Goal: Transaction & Acquisition: Purchase product/service

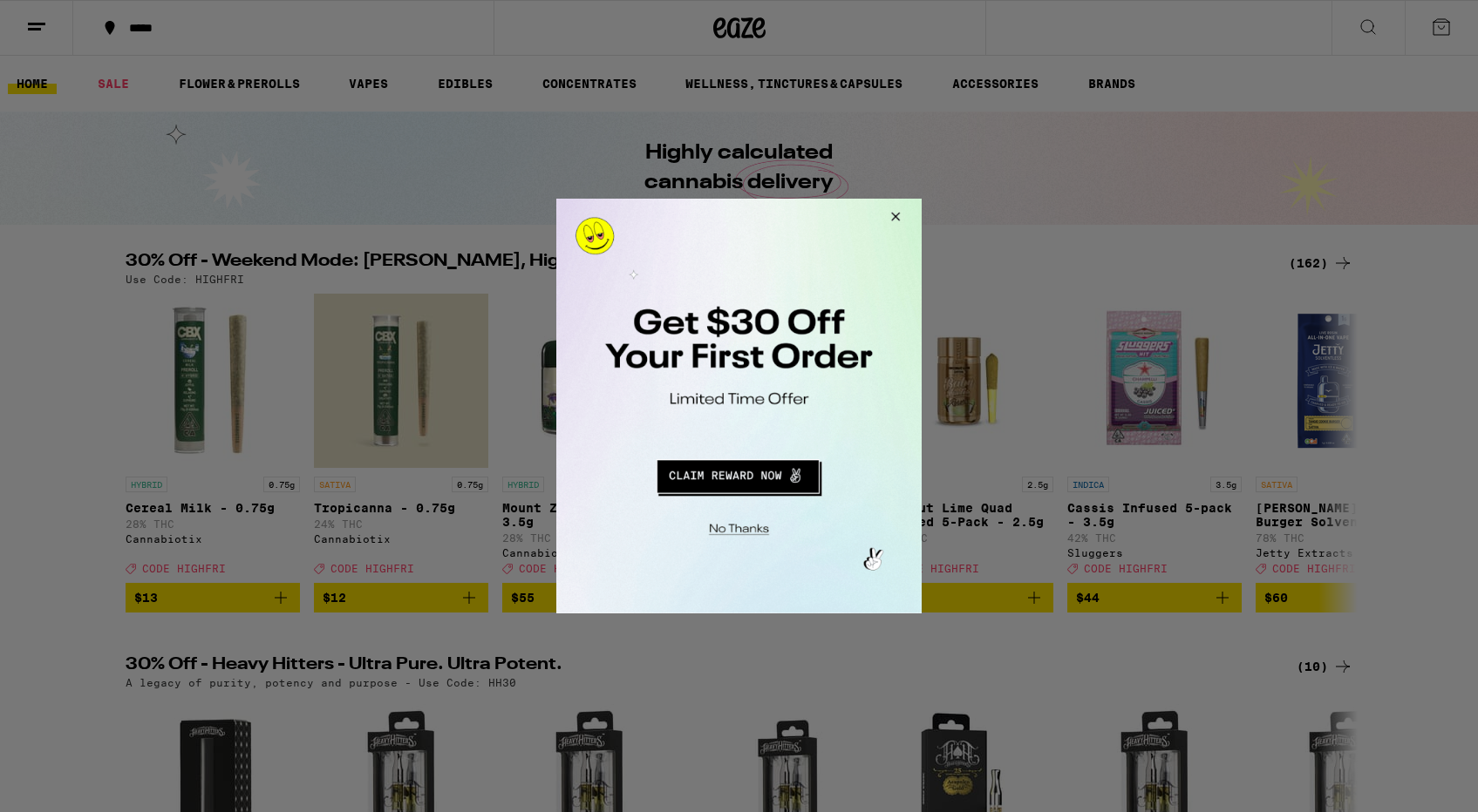
click at [902, 215] on button "Close Modal" at bounding box center [892, 220] width 47 height 42
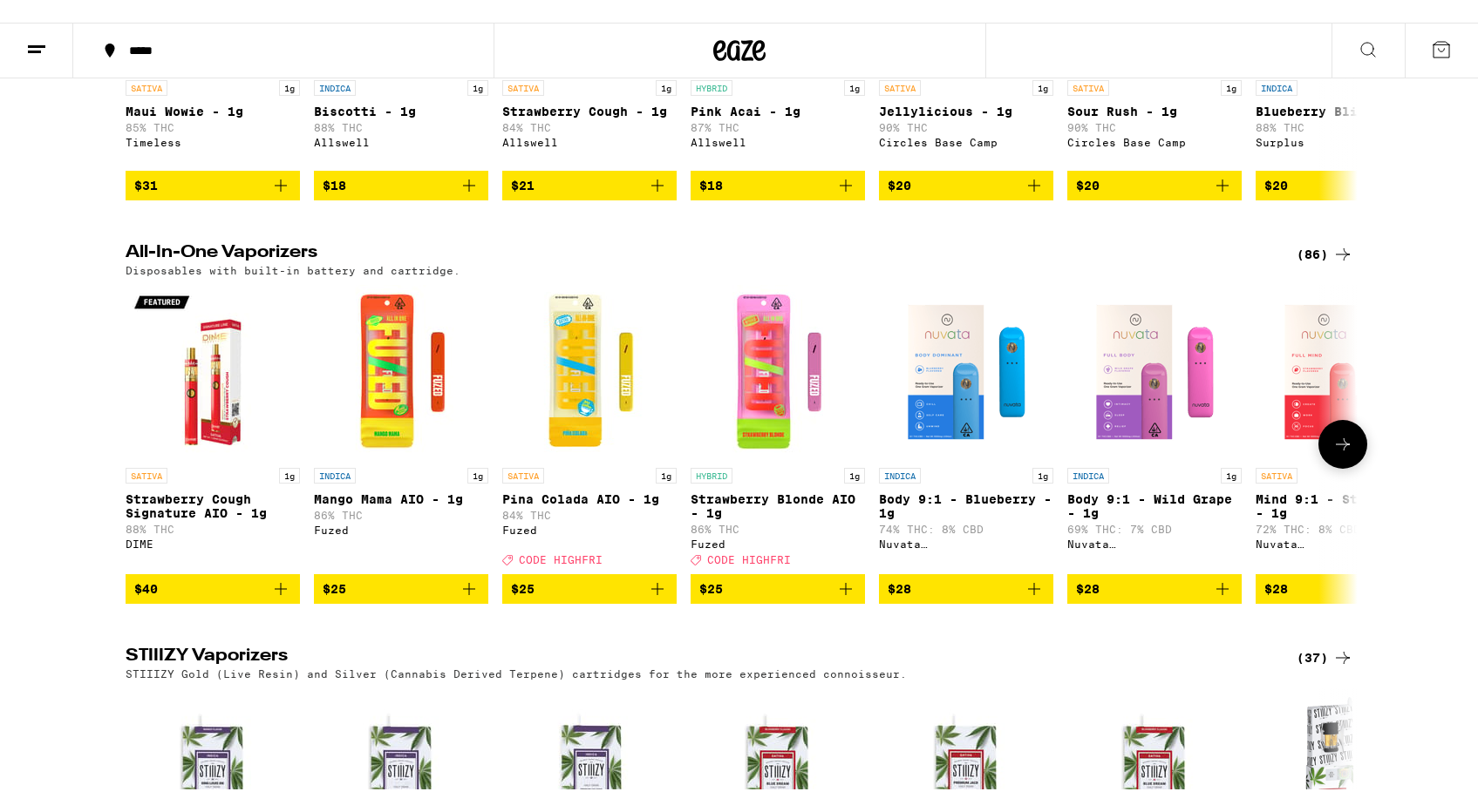
scroll to position [2547, 0]
